Goal: Information Seeking & Learning: Learn about a topic

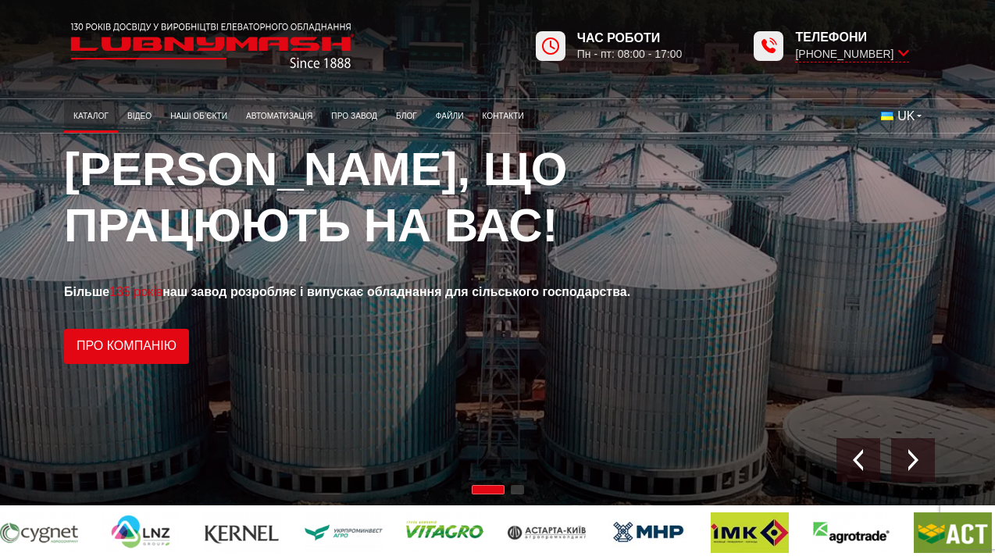
click at [92, 110] on link "Каталог" at bounding box center [91, 116] width 54 height 26
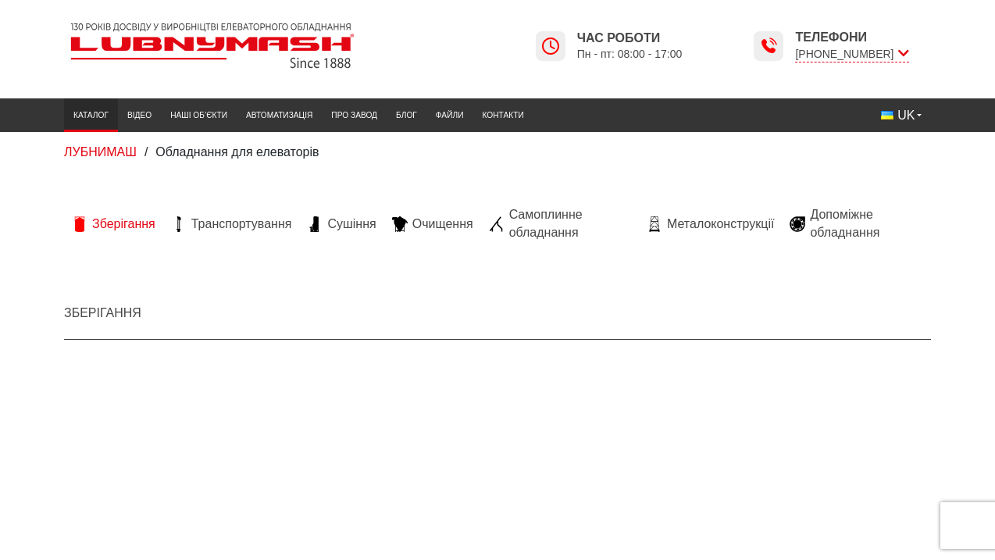
click at [134, 229] on span "Зберігання" at bounding box center [123, 224] width 63 height 17
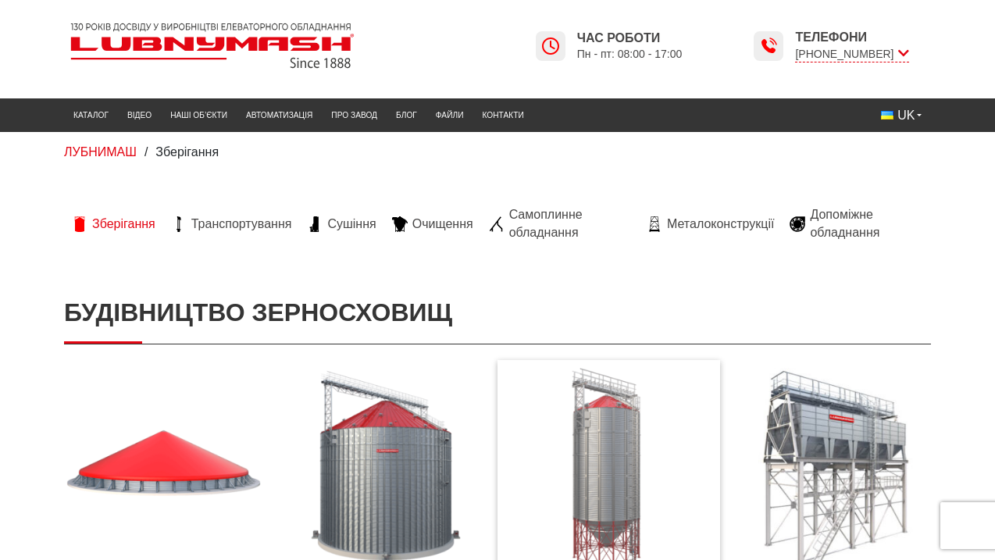
click at [620, 480] on img at bounding box center [608, 467] width 199 height 199
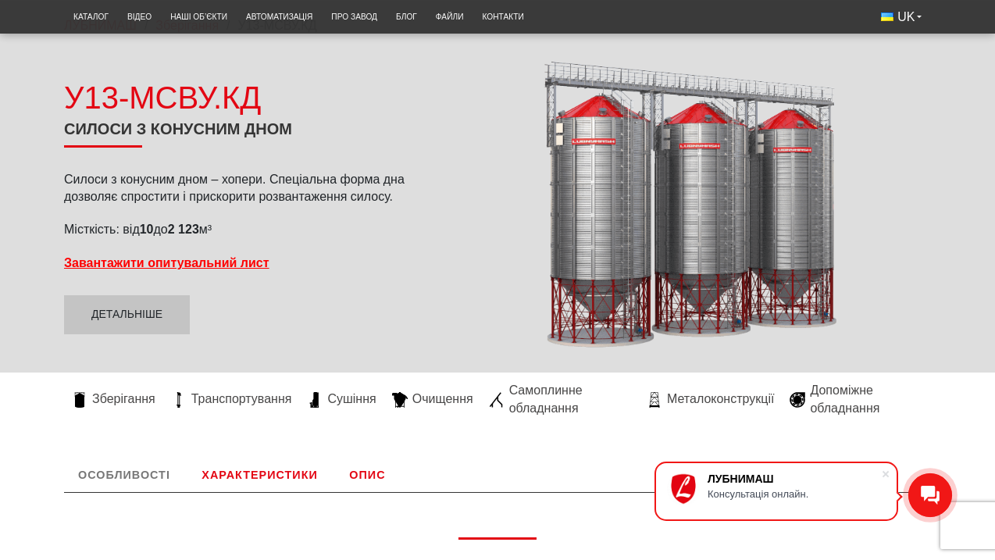
scroll to position [156, 0]
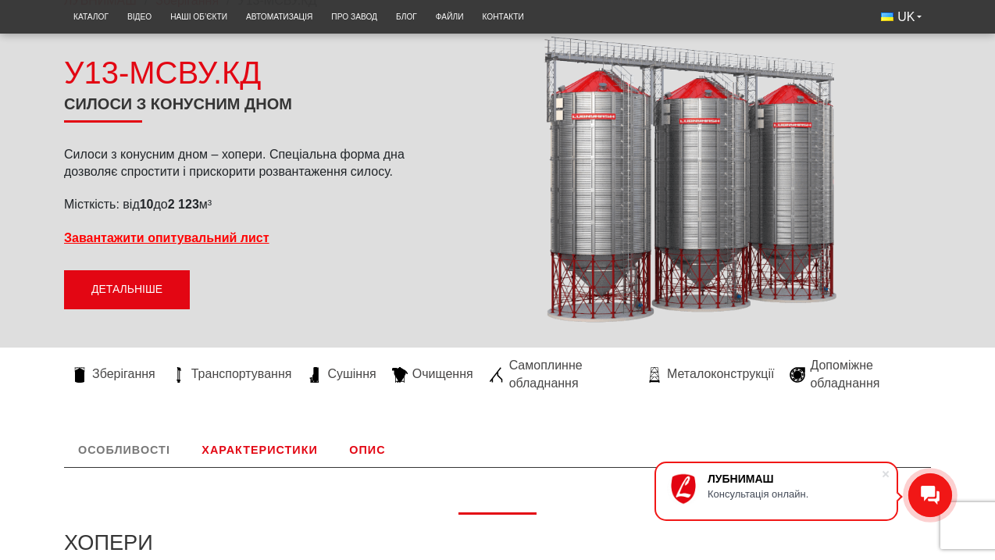
click at [123, 288] on link "Детальніше" at bounding box center [127, 289] width 126 height 39
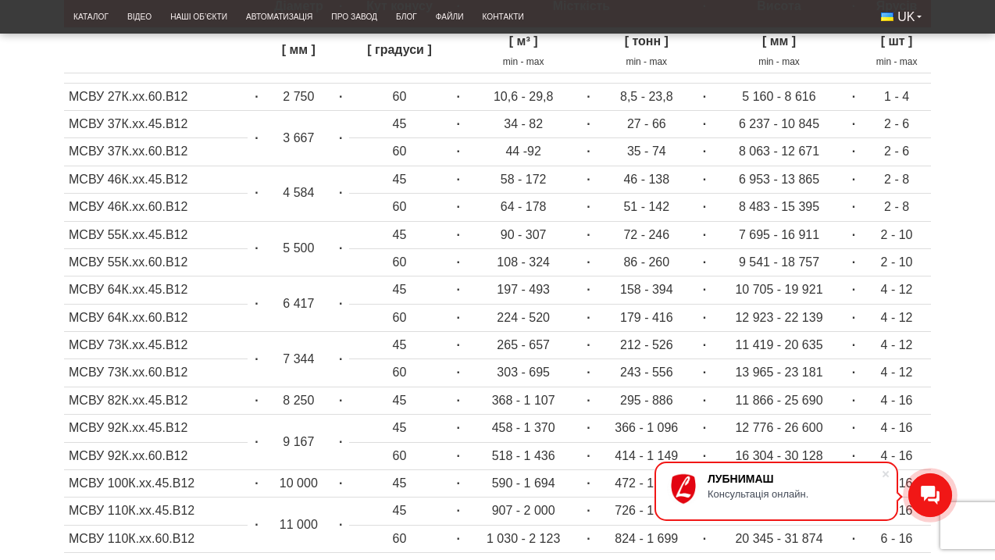
scroll to position [691, 0]
